Goal: Navigation & Orientation: Find specific page/section

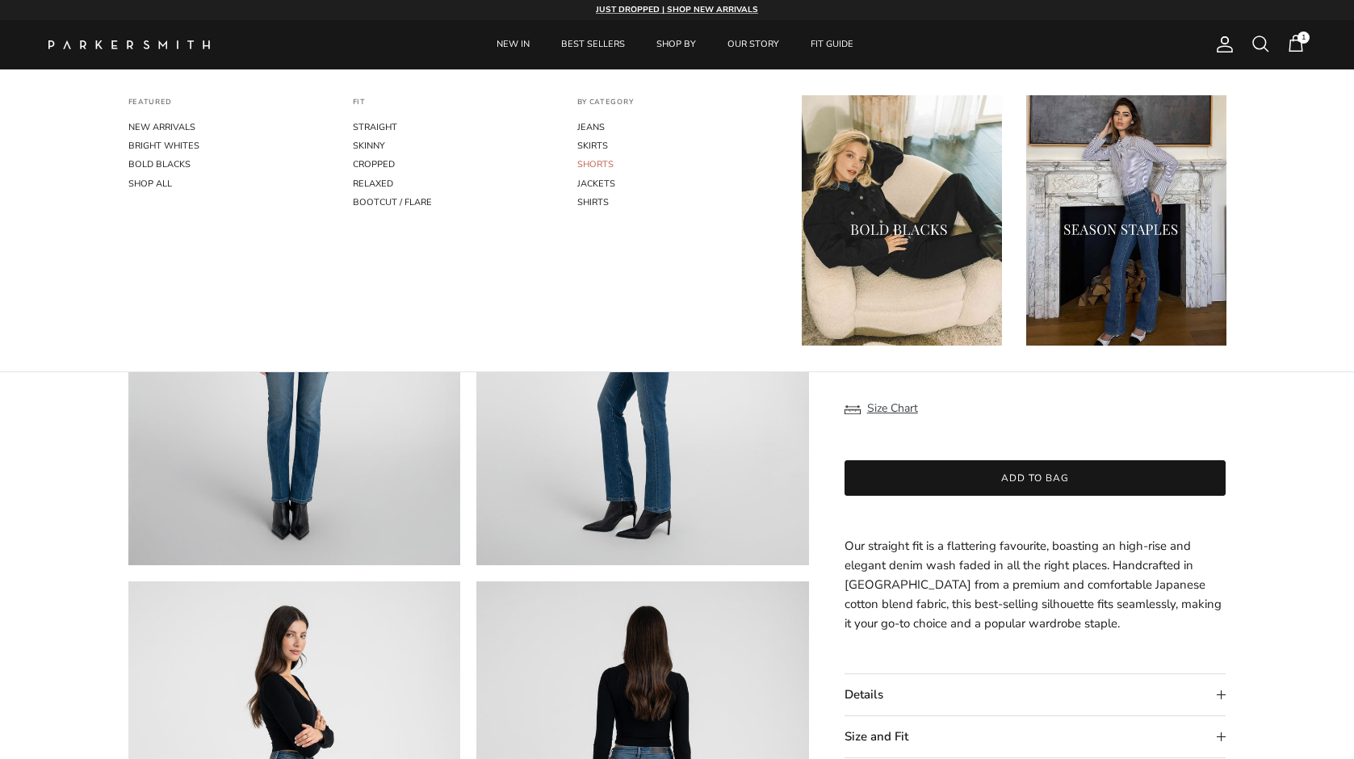
click at [592, 162] on link "SHORTS" at bounding box center [677, 164] width 200 height 19
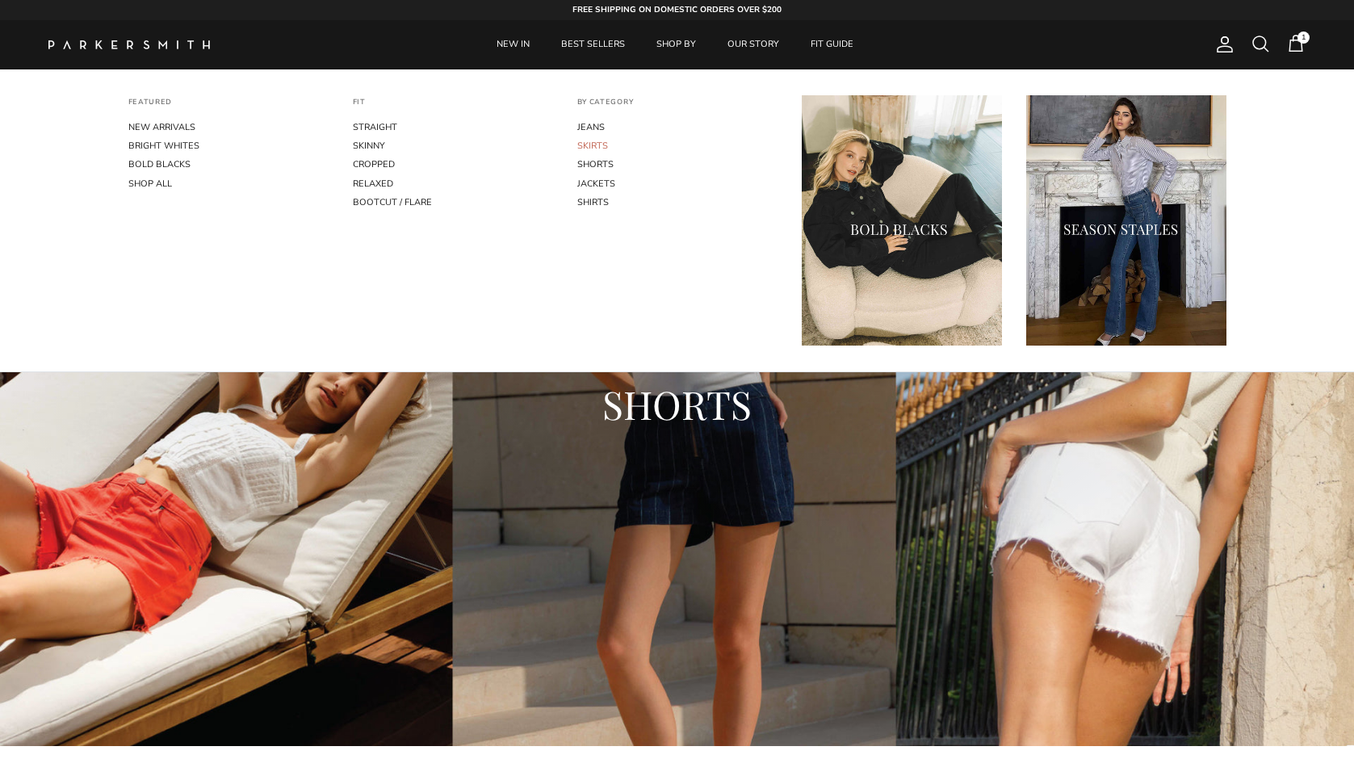
click at [589, 142] on link "SKIRTS" at bounding box center [677, 145] width 200 height 19
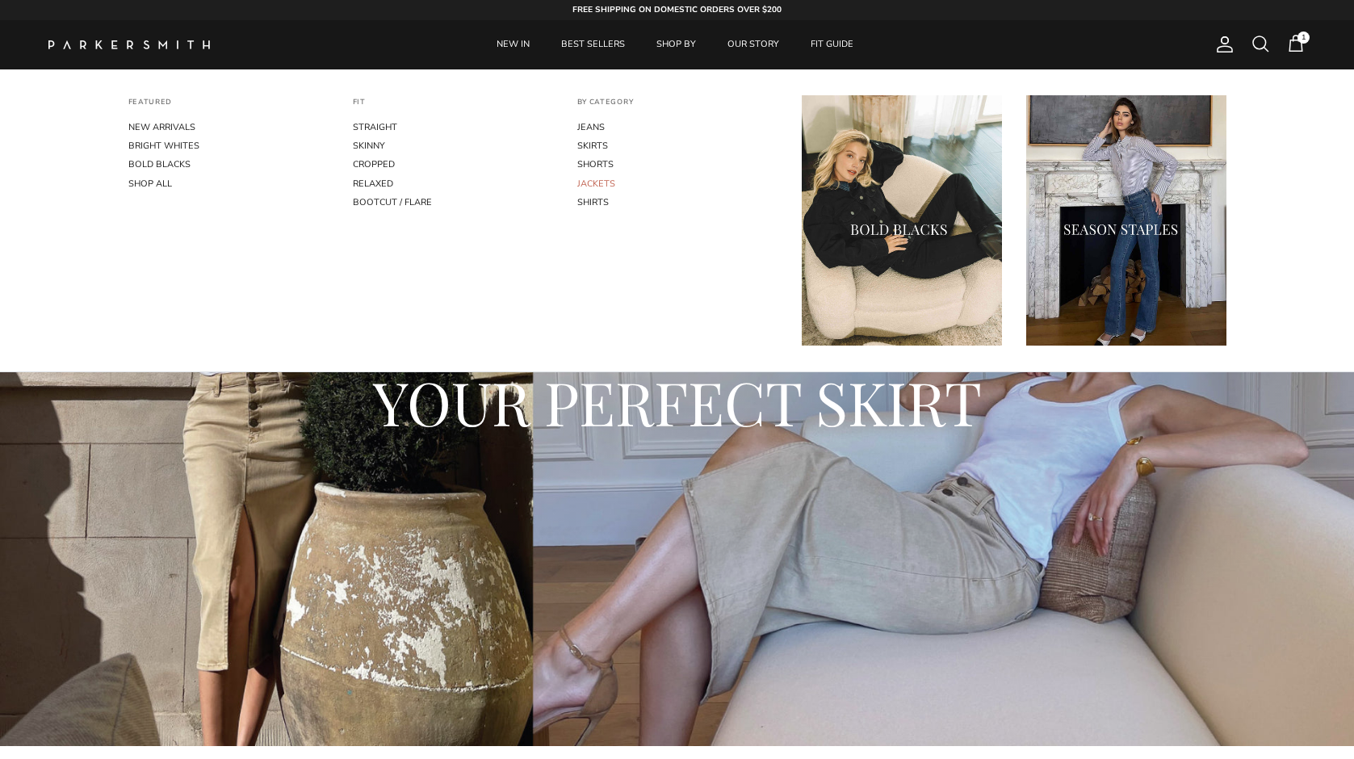
click at [598, 182] on link "JACKETS" at bounding box center [677, 183] width 200 height 19
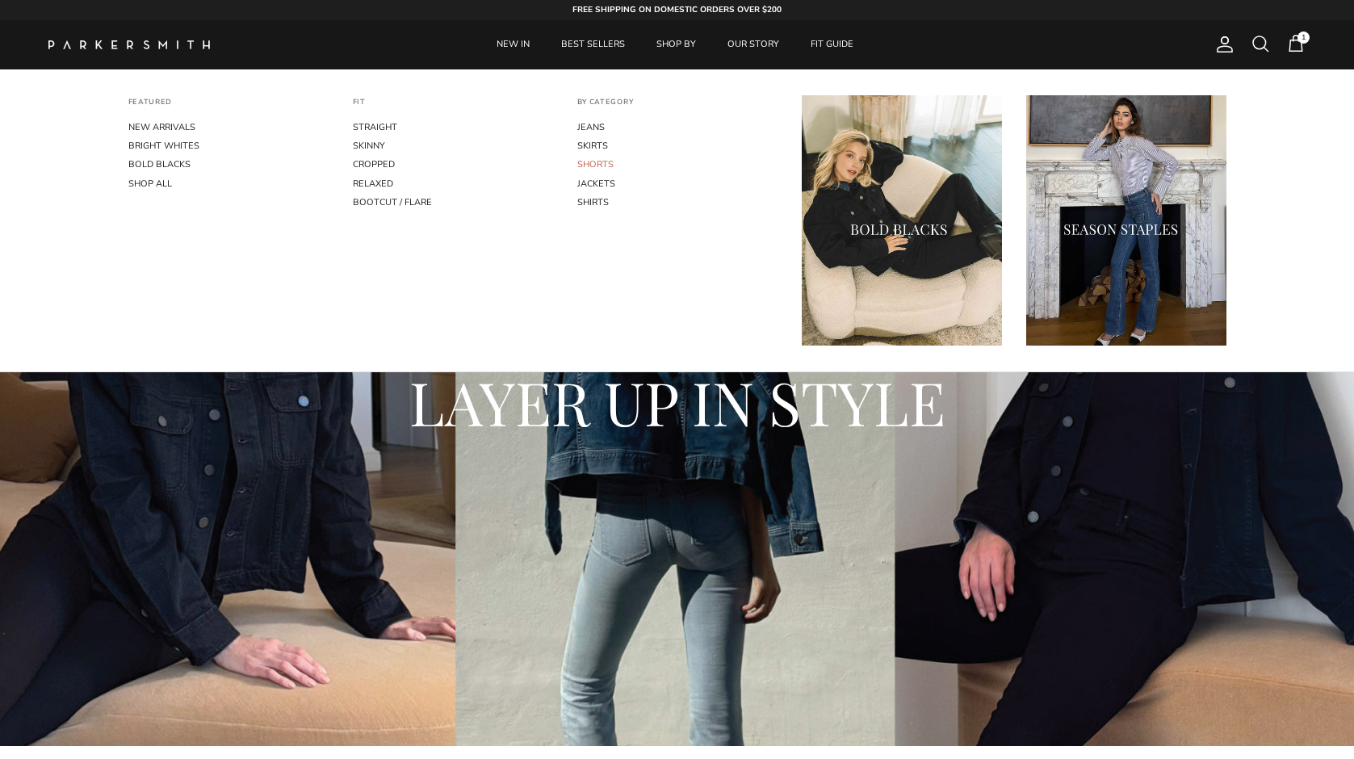
click at [596, 163] on link "SHORTS" at bounding box center [677, 164] width 200 height 19
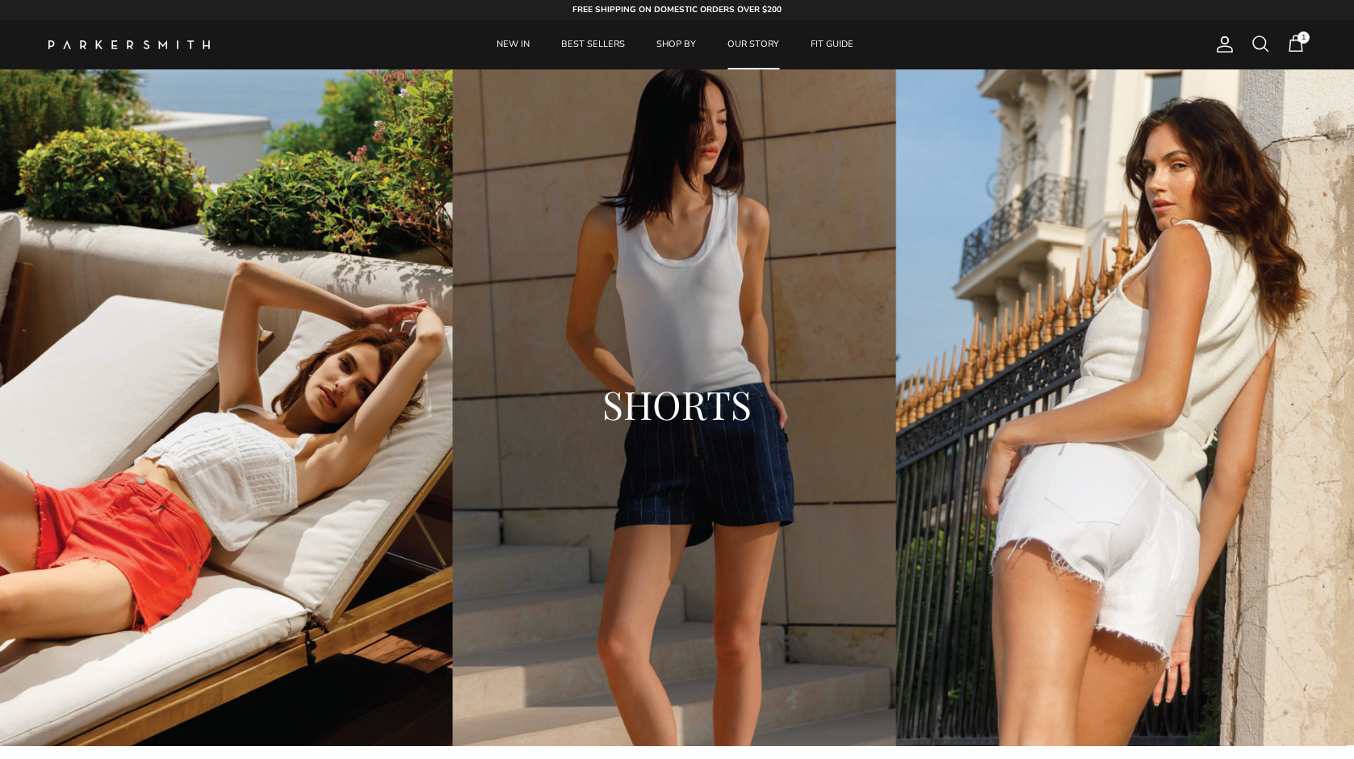
click at [772, 44] on link "OUR STORY" at bounding box center [753, 44] width 81 height 49
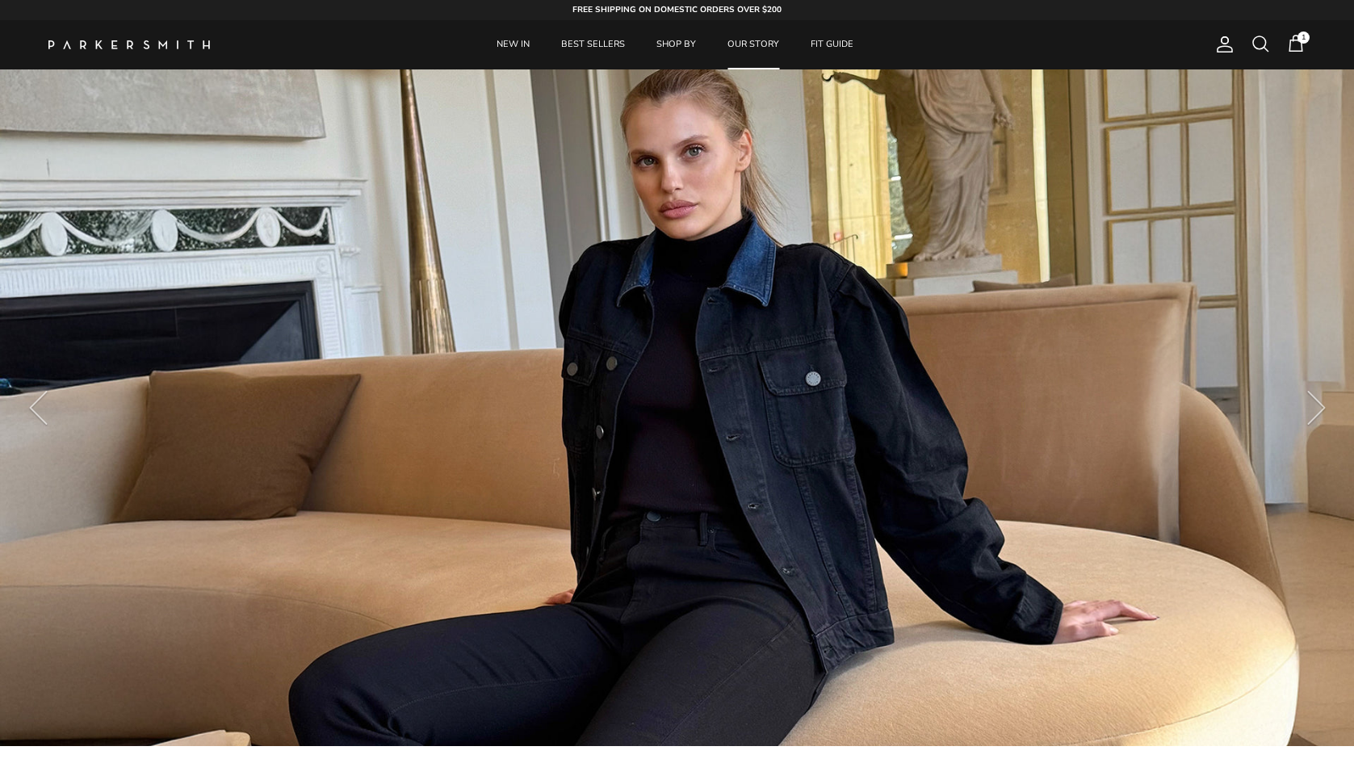
click at [188, 44] on img at bounding box center [128, 44] width 161 height 9
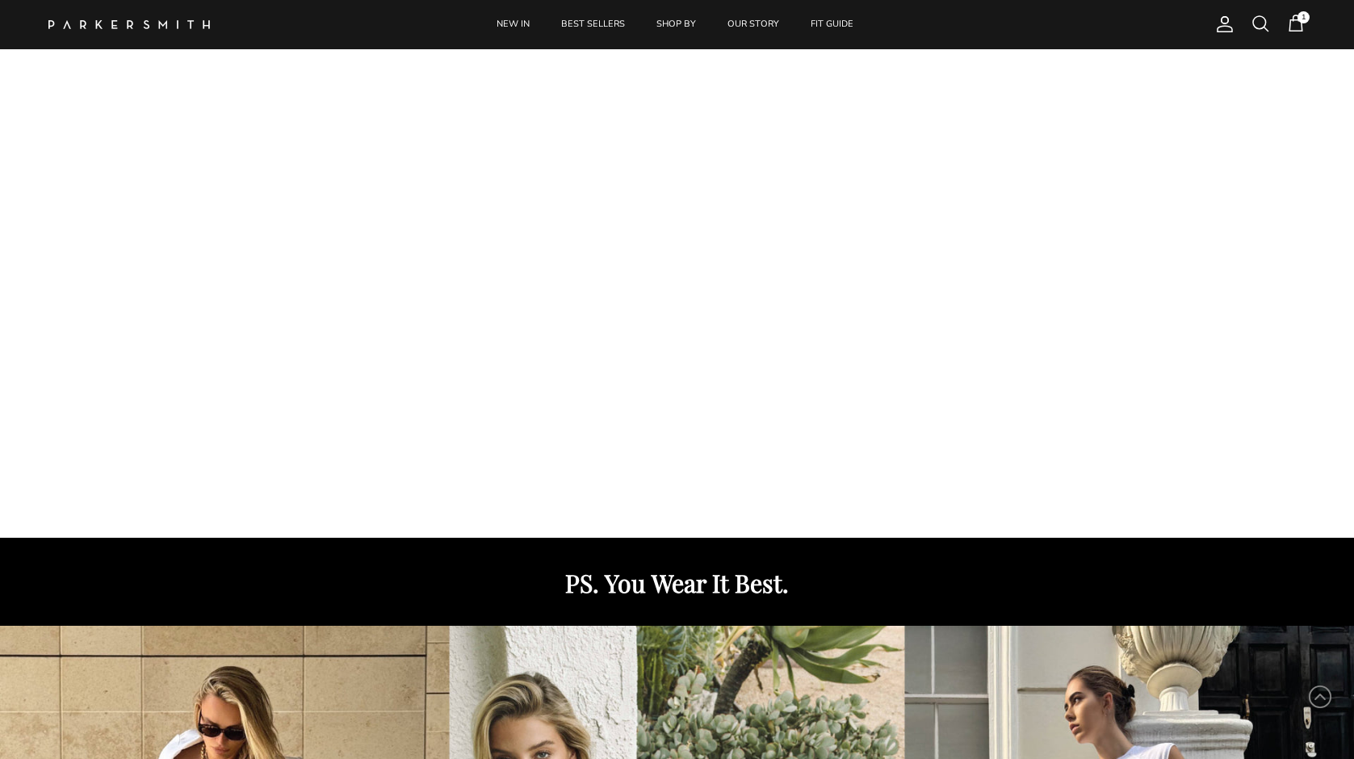
scroll to position [219, 0]
